Goal: Information Seeking & Learning: Learn about a topic

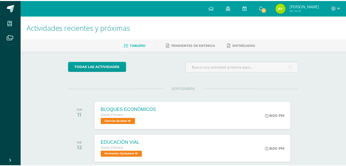
scroll to position [52, 0]
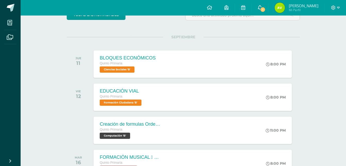
click at [260, 9] on span "1" at bounding box center [263, 10] width 6 height 6
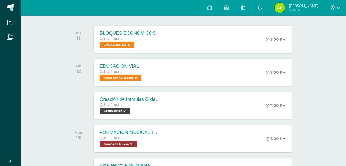
scroll to position [0, 0]
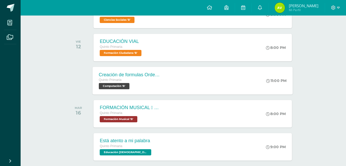
scroll to position [103, 0]
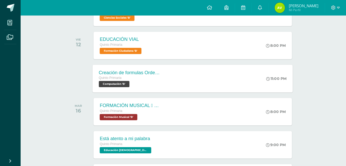
click at [146, 82] on div "Quinto Primaria Computación 'B'" at bounding box center [130, 81] width 62 height 12
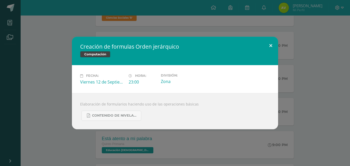
click at [271, 47] on button at bounding box center [270, 46] width 15 height 18
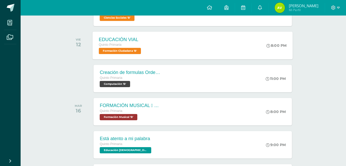
click at [162, 54] on div "EDUCACIÓN VIAL Quinto Primaria Formación Ciudadana 'B' 8:00 PM EDUCACIÓN VIAL F…" at bounding box center [193, 45] width 200 height 28
